Goal: Navigation & Orientation: Find specific page/section

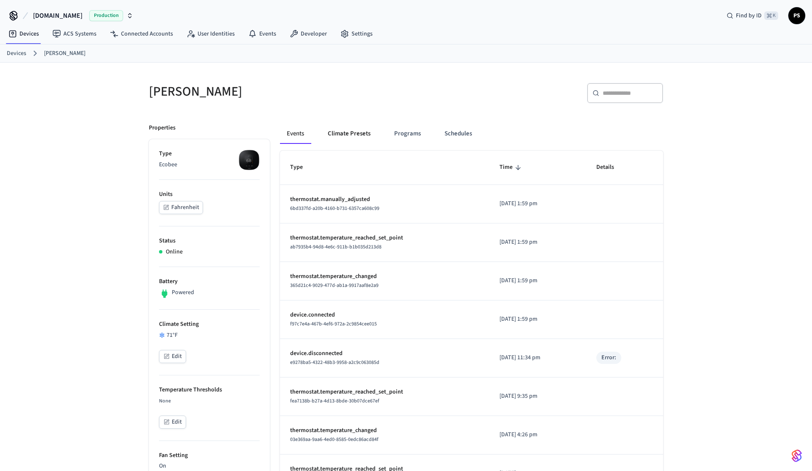
click at [348, 142] on button "Climate Presets" at bounding box center [349, 134] width 56 height 20
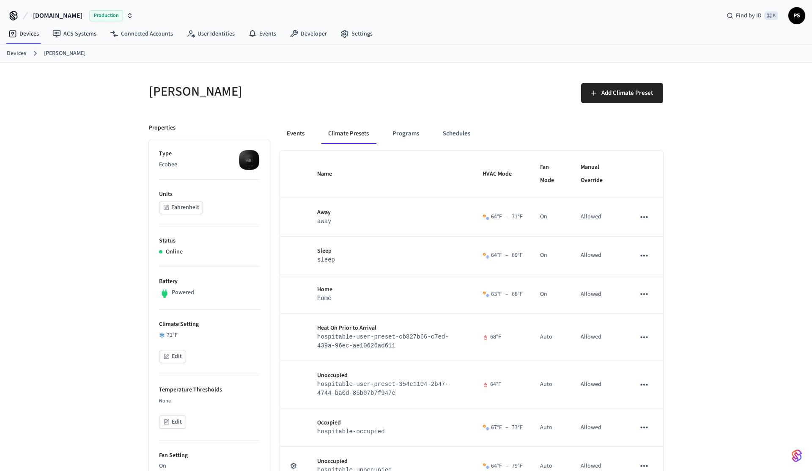
click at [300, 128] on button "Events" at bounding box center [295, 134] width 31 height 20
